Goal: Task Accomplishment & Management: Manage account settings

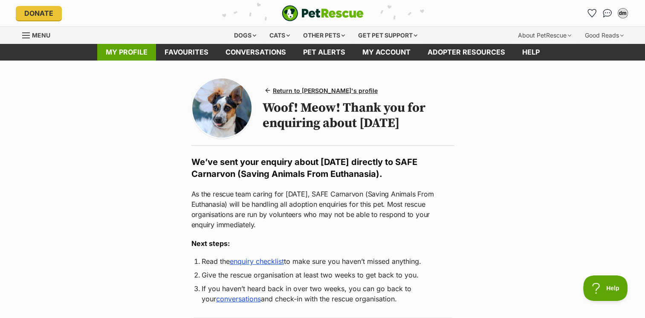
click at [136, 53] on link "My profile" at bounding box center [126, 52] width 59 height 17
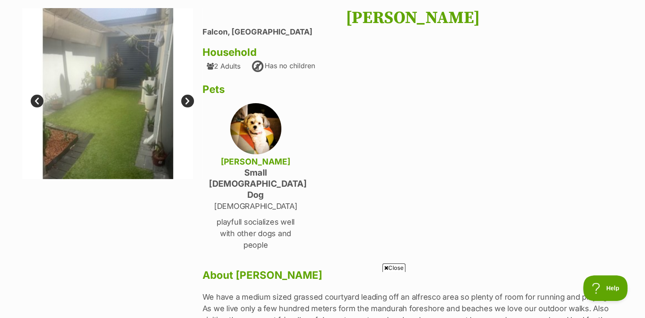
scroll to position [68, 0]
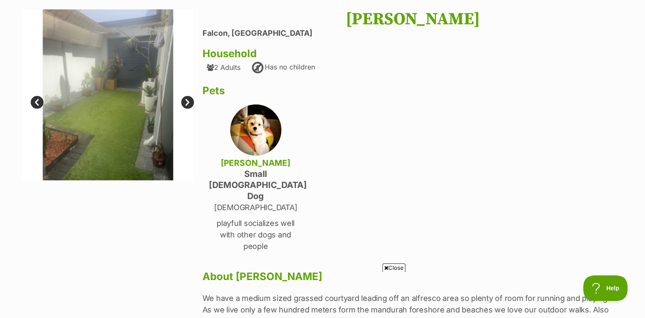
click at [186, 107] on link "Next" at bounding box center [187, 102] width 13 height 13
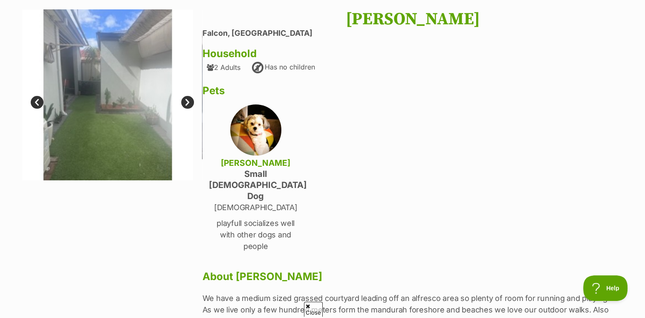
click at [190, 99] on link "Next" at bounding box center [187, 102] width 13 height 13
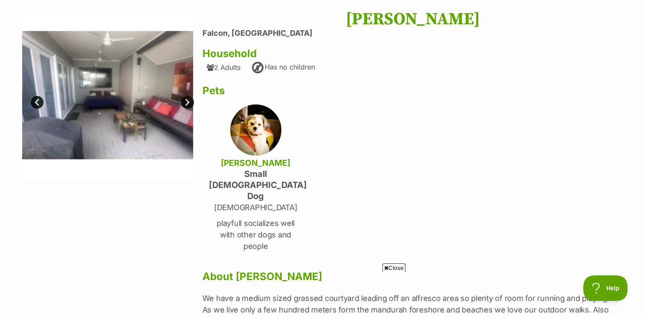
click at [187, 105] on link "Next" at bounding box center [187, 102] width 13 height 13
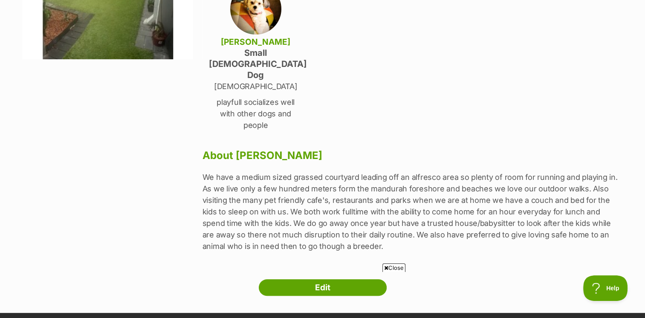
scroll to position [193, 0]
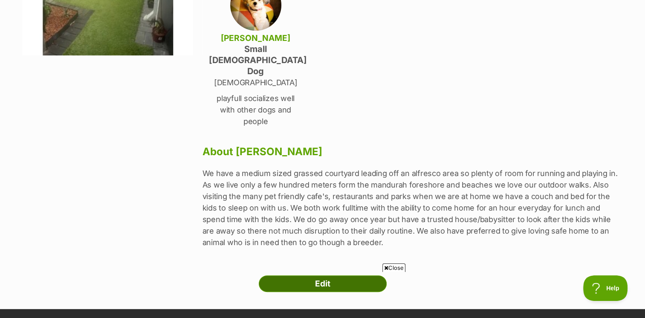
click at [328, 275] on link "Edit" at bounding box center [323, 283] width 128 height 17
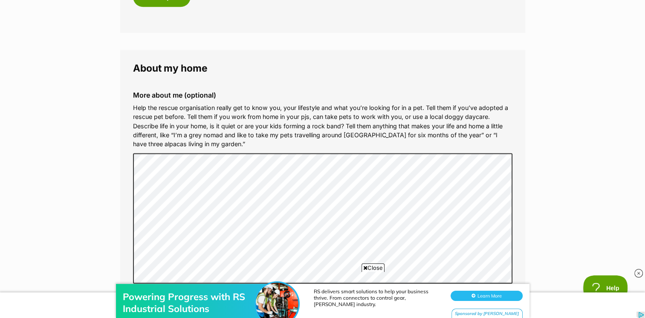
click at [210, 268] on div "Powering Progress with RS Industrial Solutions RS delivers smart solutions to h…" at bounding box center [322, 292] width 645 height 51
click at [212, 270] on div "Powering Progress with RS Industrial Solutions RS delivers smart solutions to h…" at bounding box center [322, 292] width 645 height 51
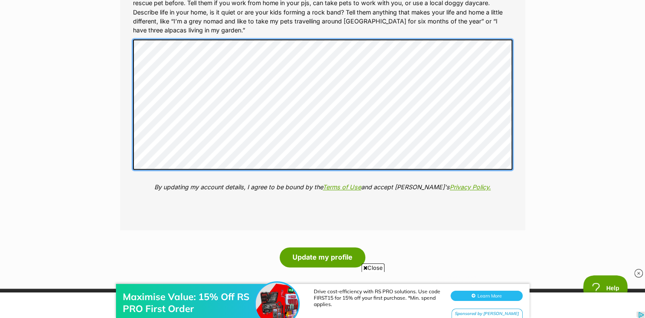
scroll to position [1183, 0]
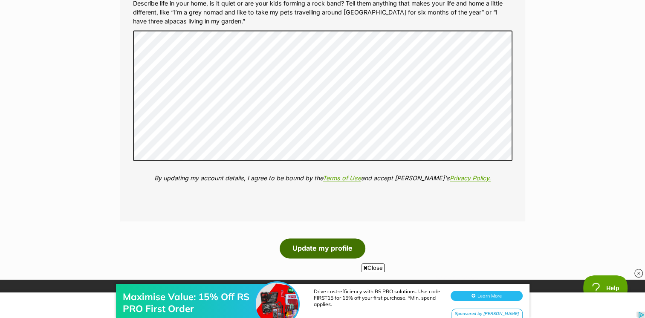
click at [322, 248] on button "Update my profile" at bounding box center [322, 248] width 86 height 20
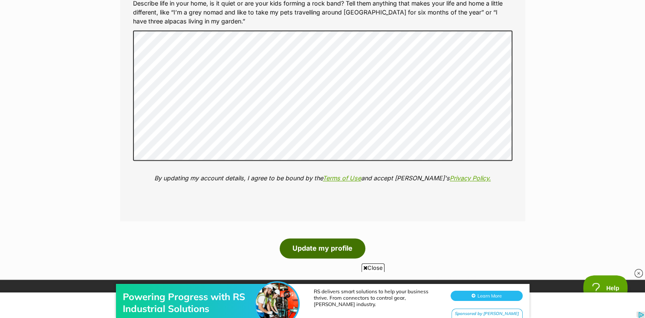
scroll to position [0, 0]
